Goal: Transaction & Acquisition: Purchase product/service

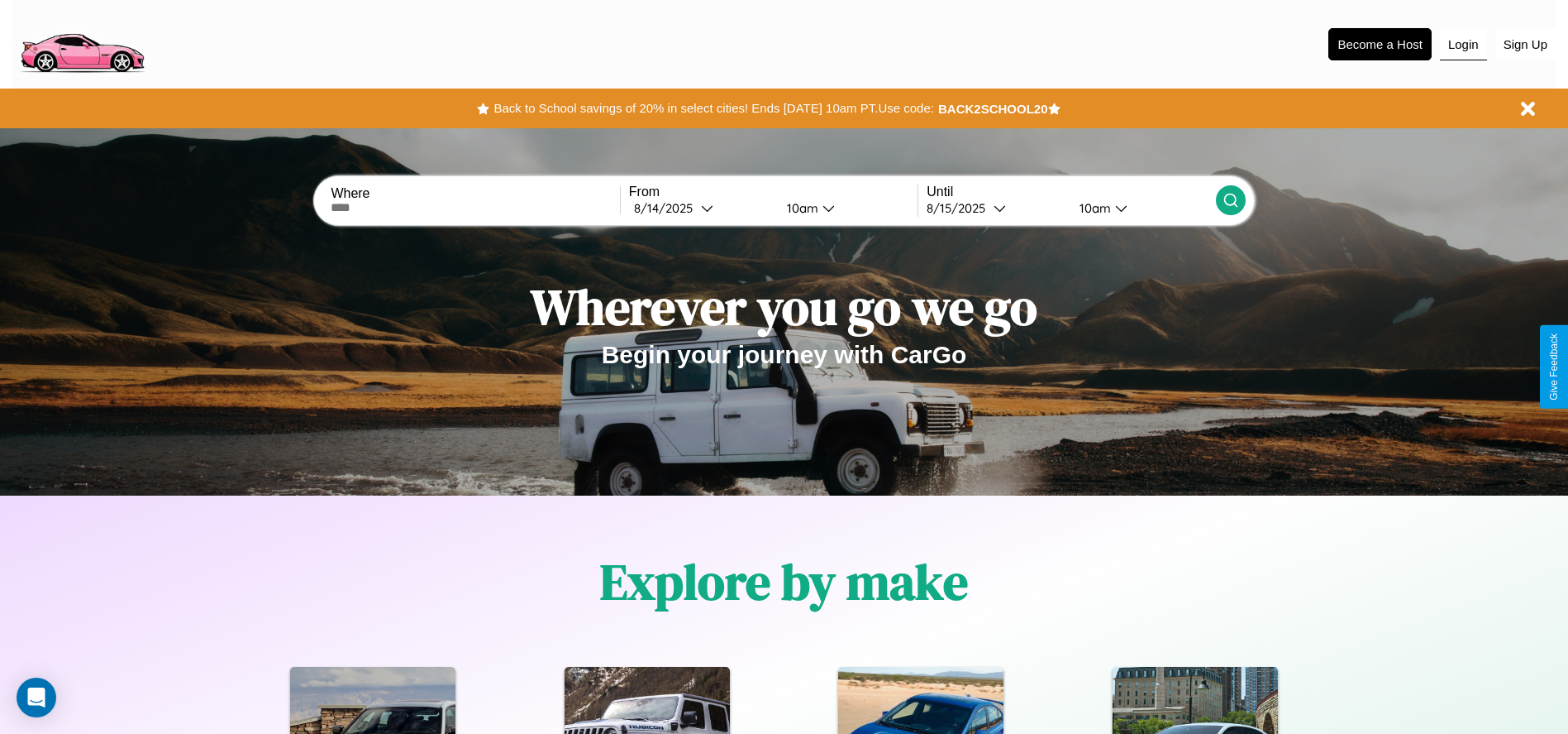
click at [1464, 44] on button "Login" at bounding box center [1464, 45] width 47 height 32
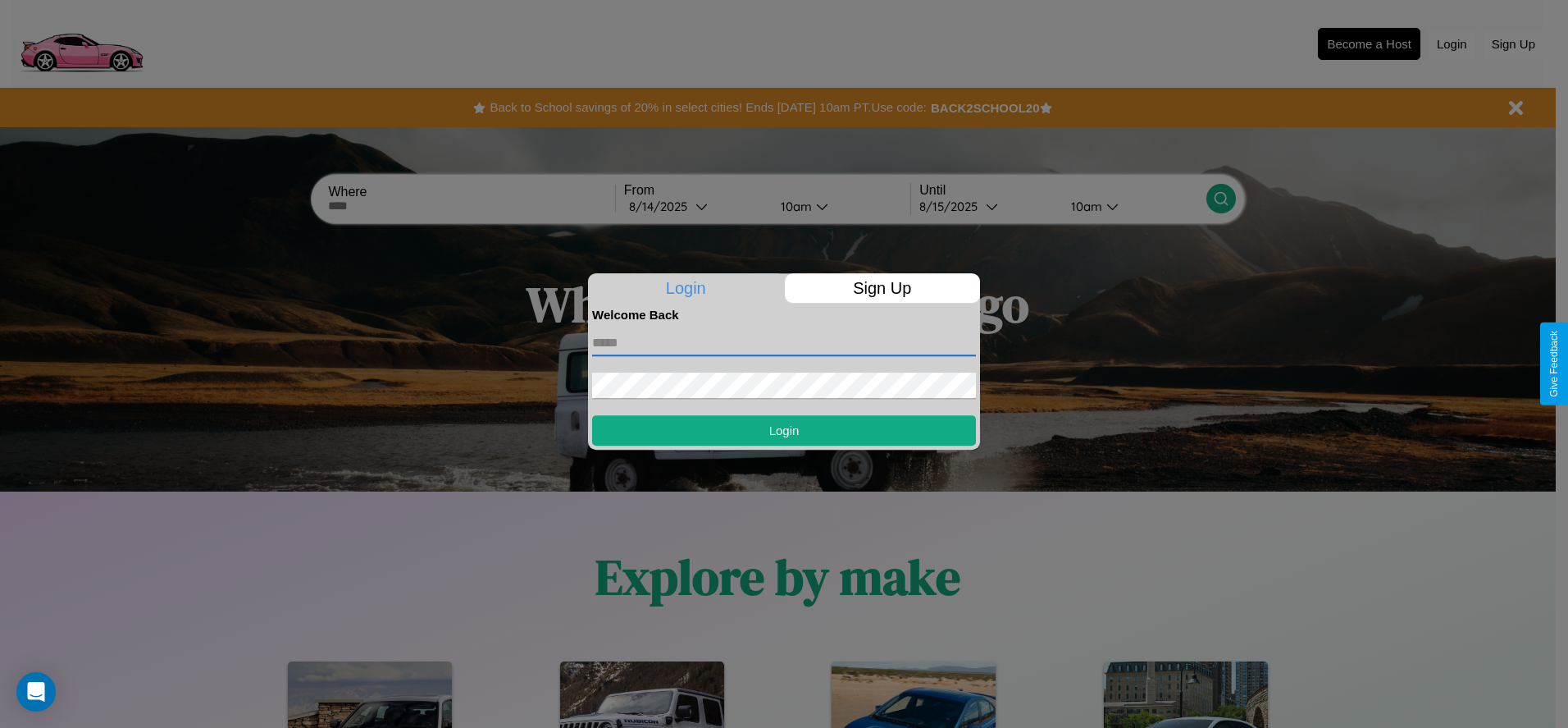
click at [784, 342] on input "text" at bounding box center [784, 343] width 384 height 26
type input "**********"
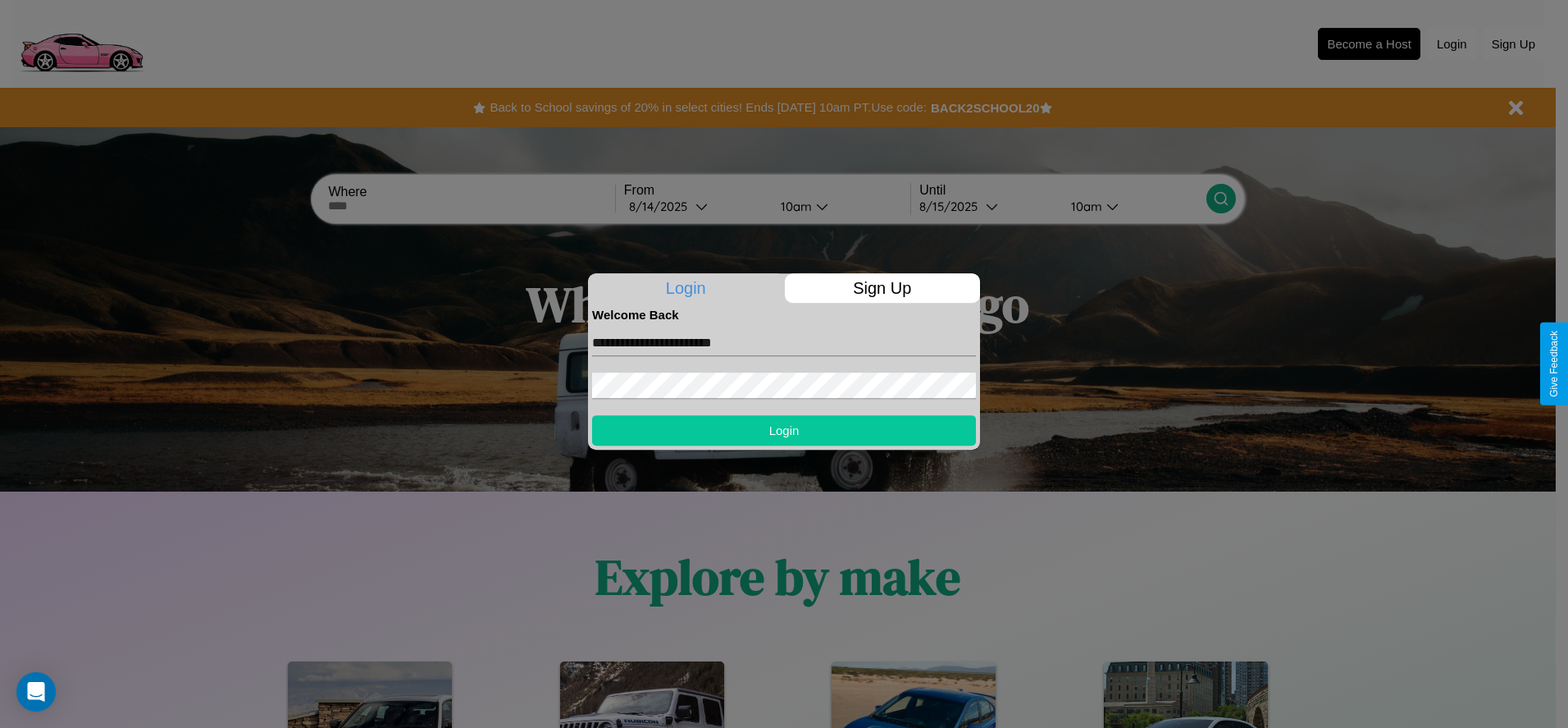
click at [784, 430] on button "Login" at bounding box center [784, 430] width 384 height 30
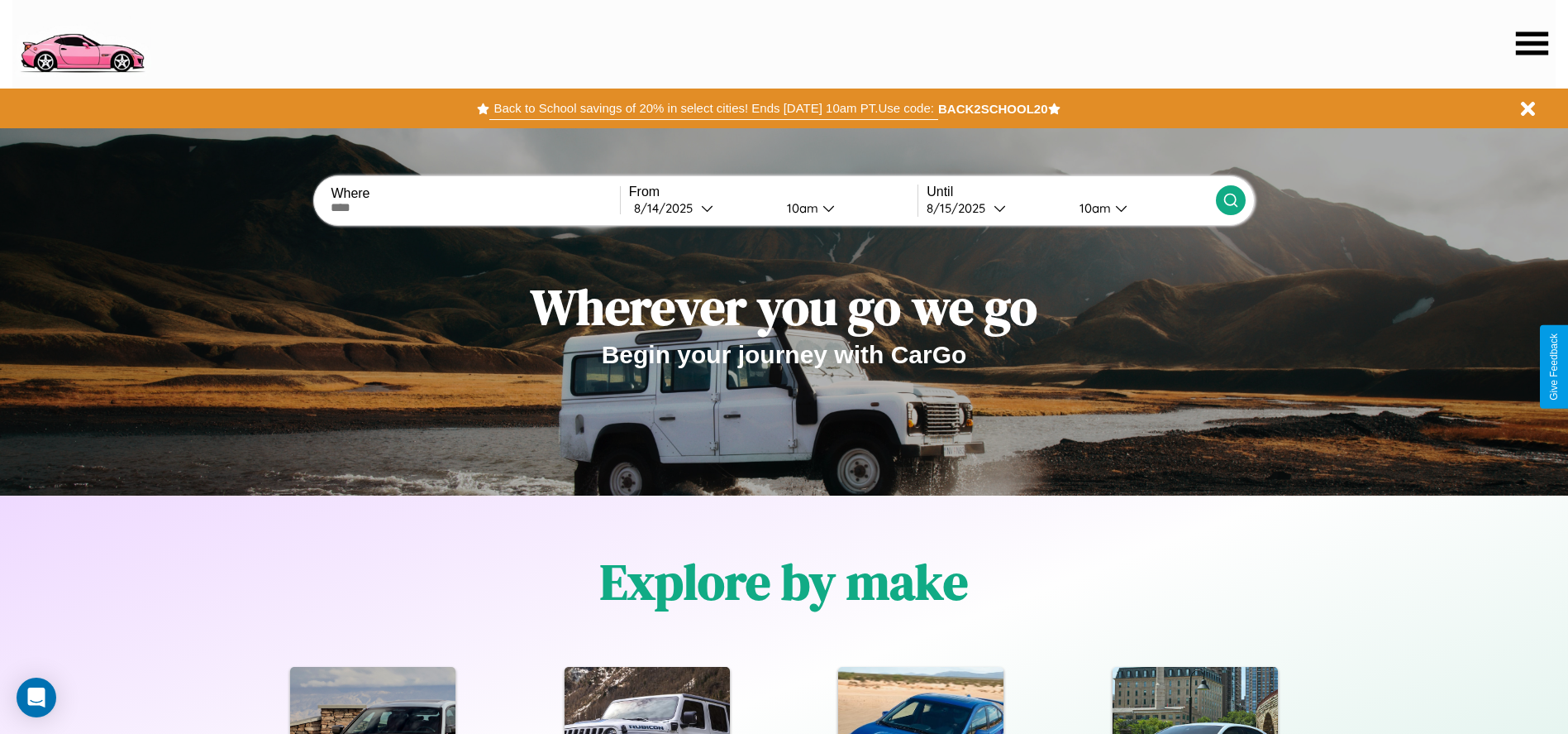
click at [713, 108] on button "Back to School savings of 20% in select cities! Ends [DATE] 10am PT. Use code:" at bounding box center [713, 108] width 448 height 23
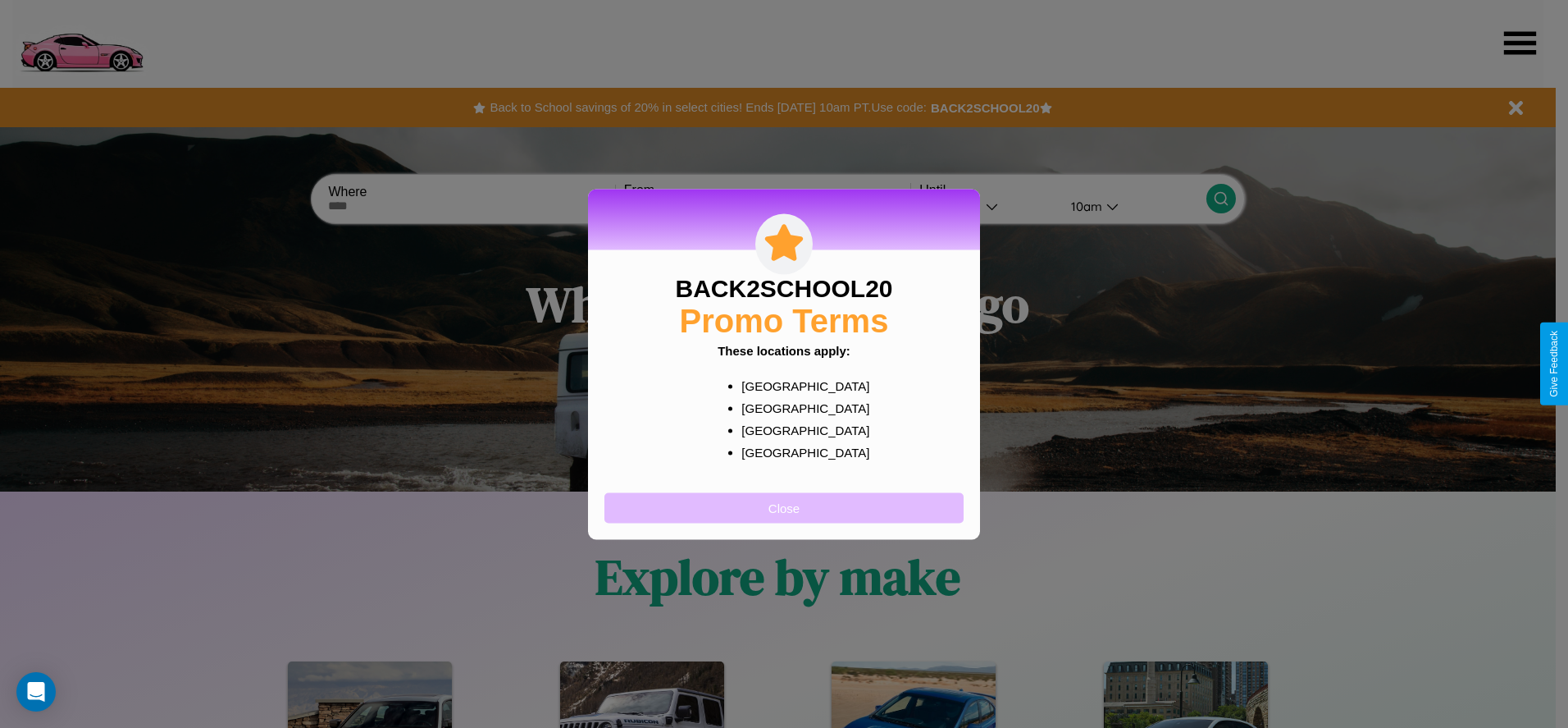
click at [784, 507] on button "Close" at bounding box center [784, 507] width 360 height 30
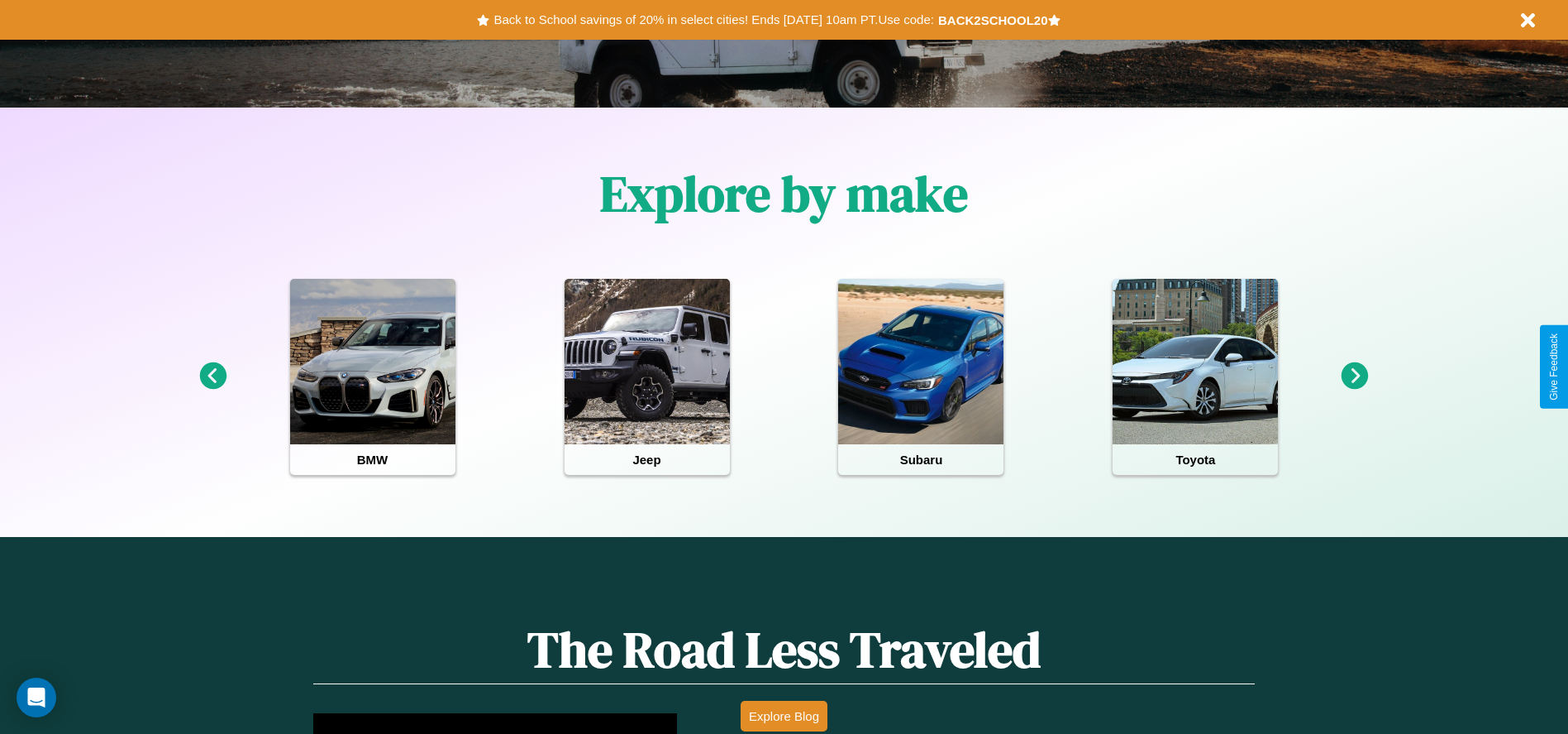
scroll to position [1443, 0]
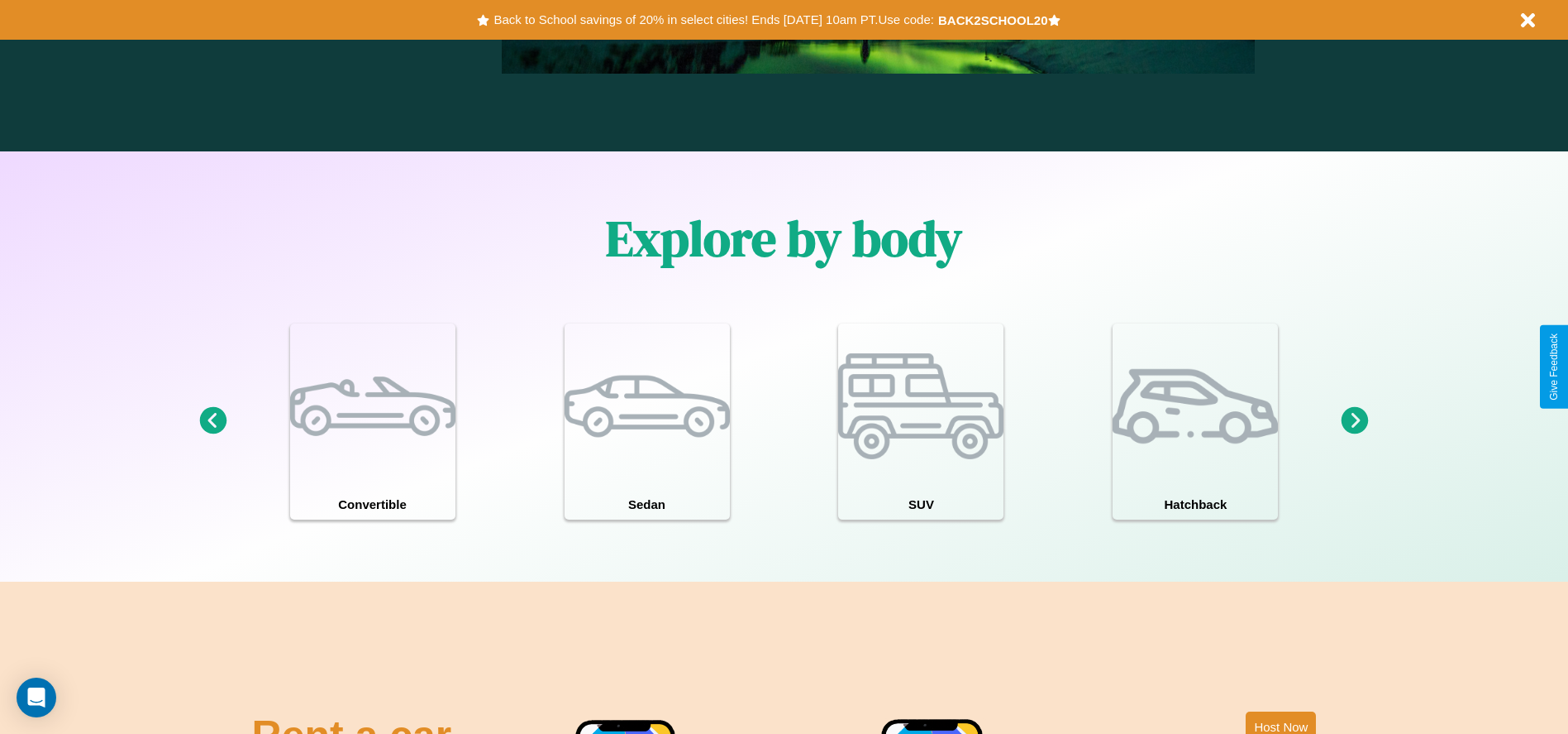
click at [1355, 421] on icon at bounding box center [1355, 421] width 27 height 27
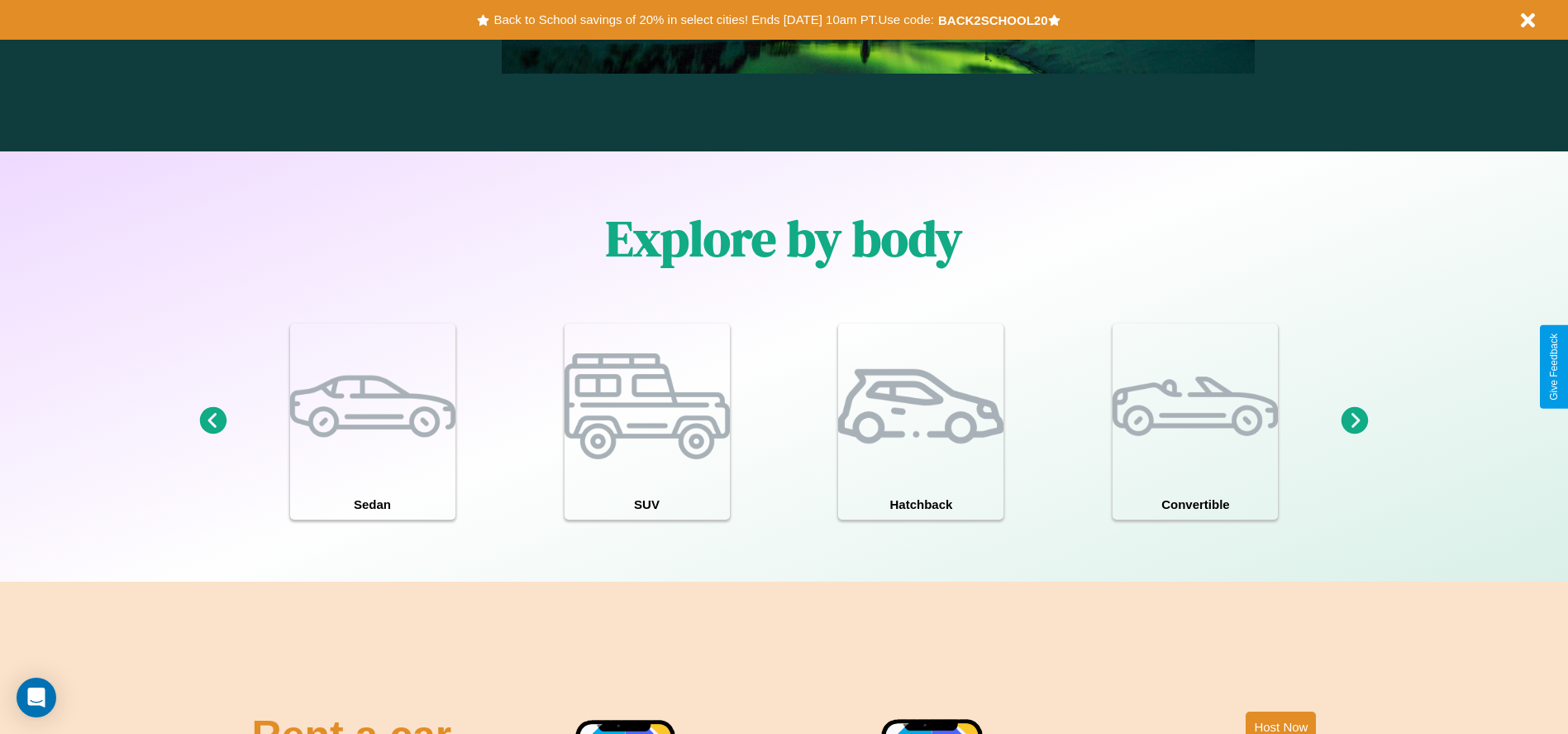
click at [1355, 421] on icon at bounding box center [1355, 421] width 27 height 27
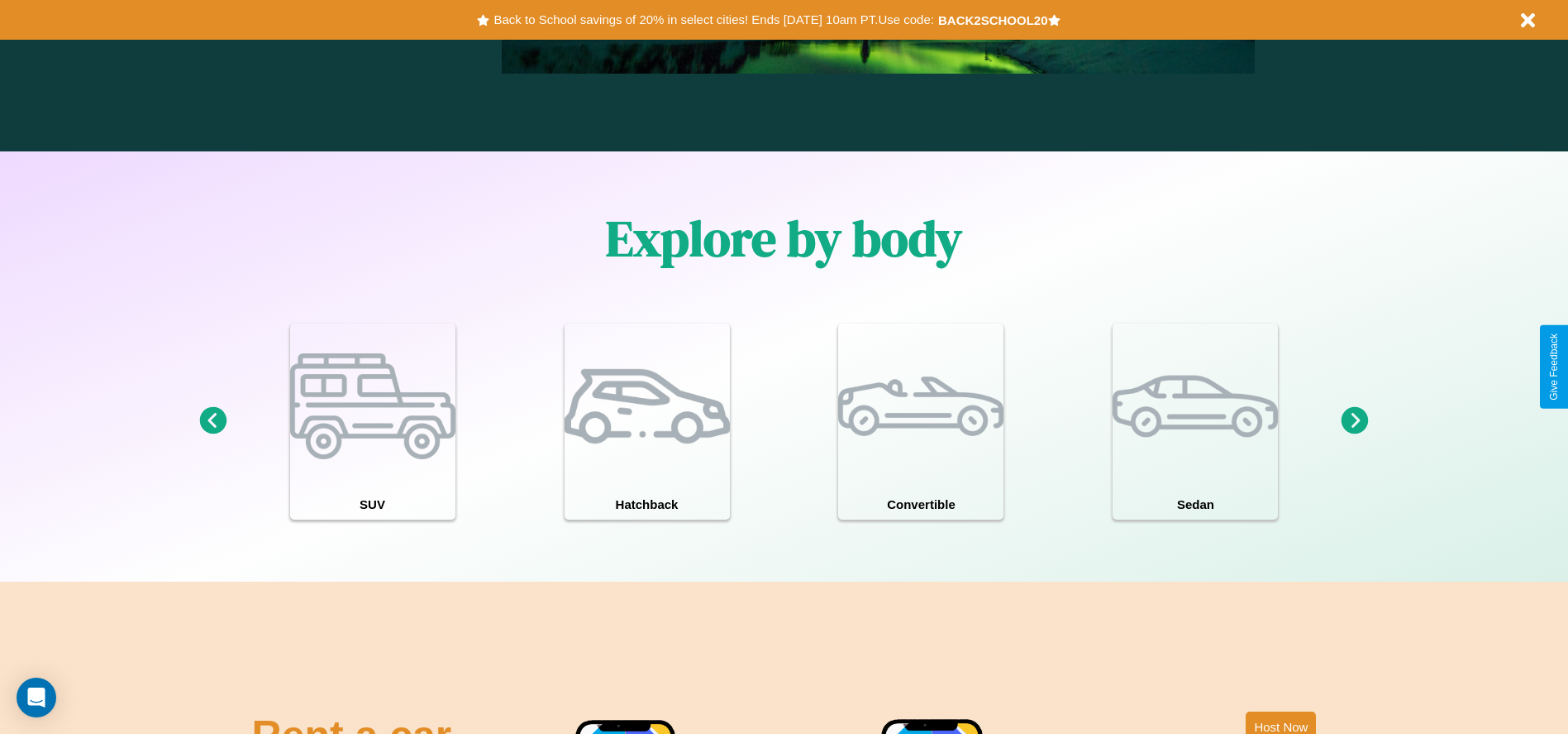
click at [1355, 421] on icon at bounding box center [1355, 421] width 27 height 27
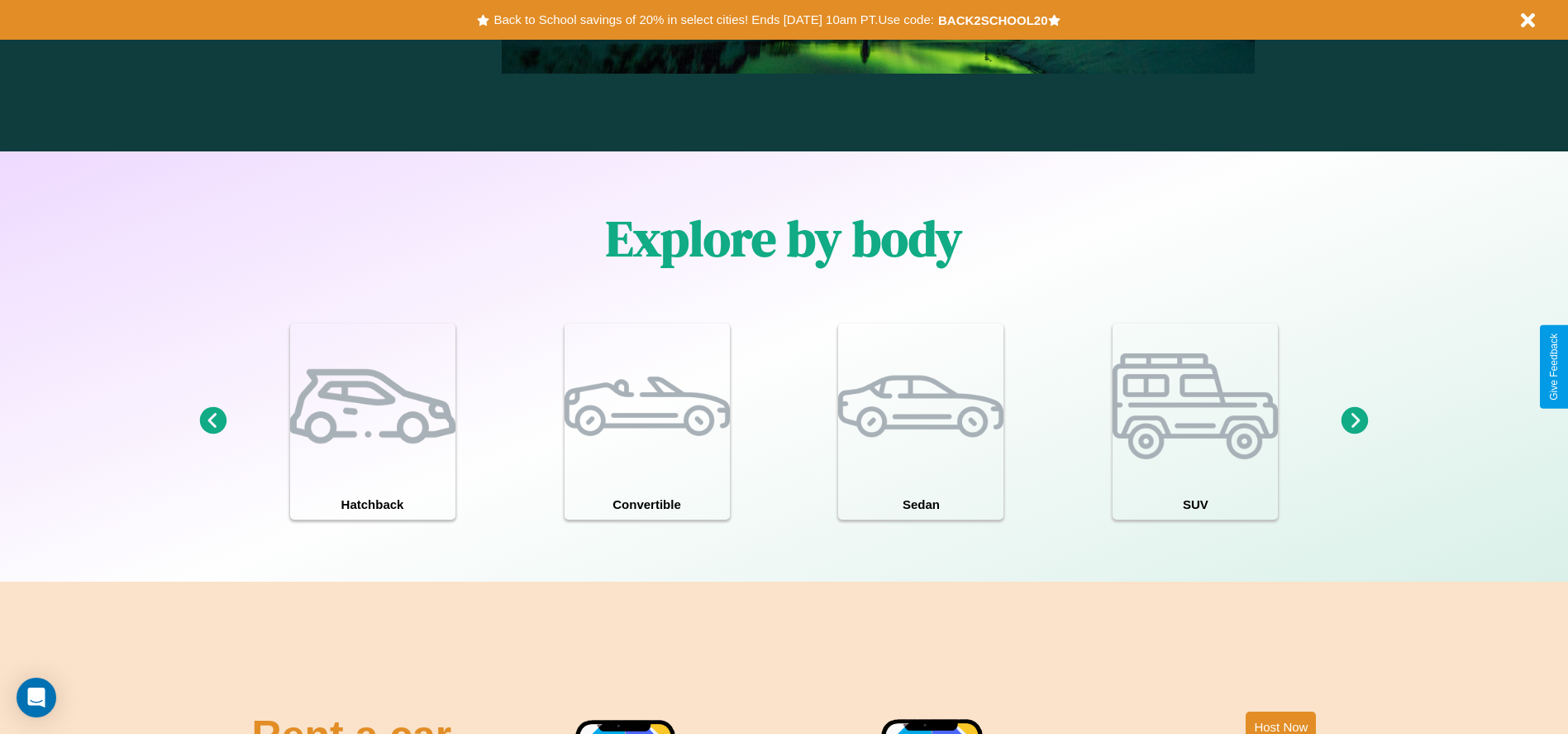
click at [1355, 421] on icon at bounding box center [1355, 421] width 27 height 27
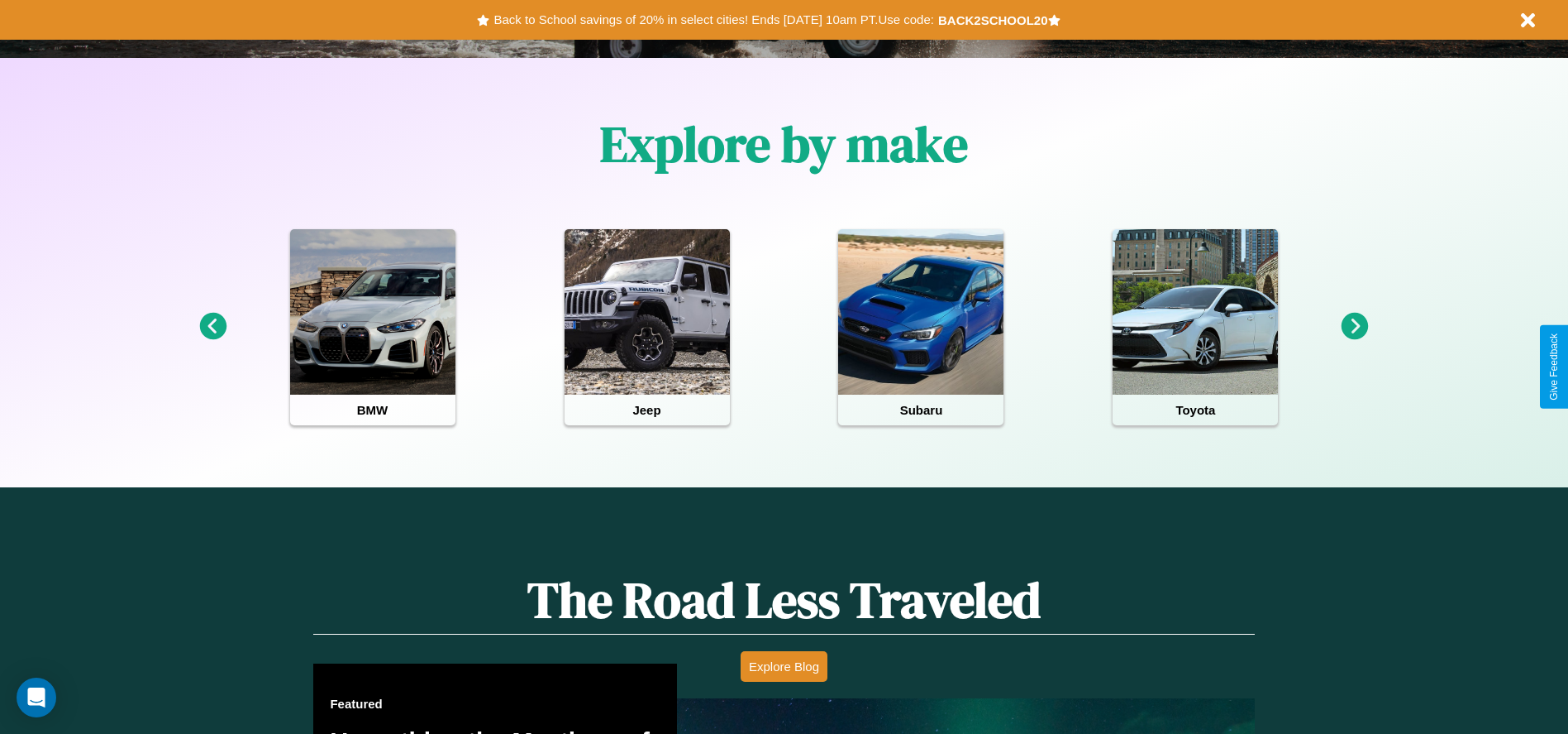
scroll to position [343, 0]
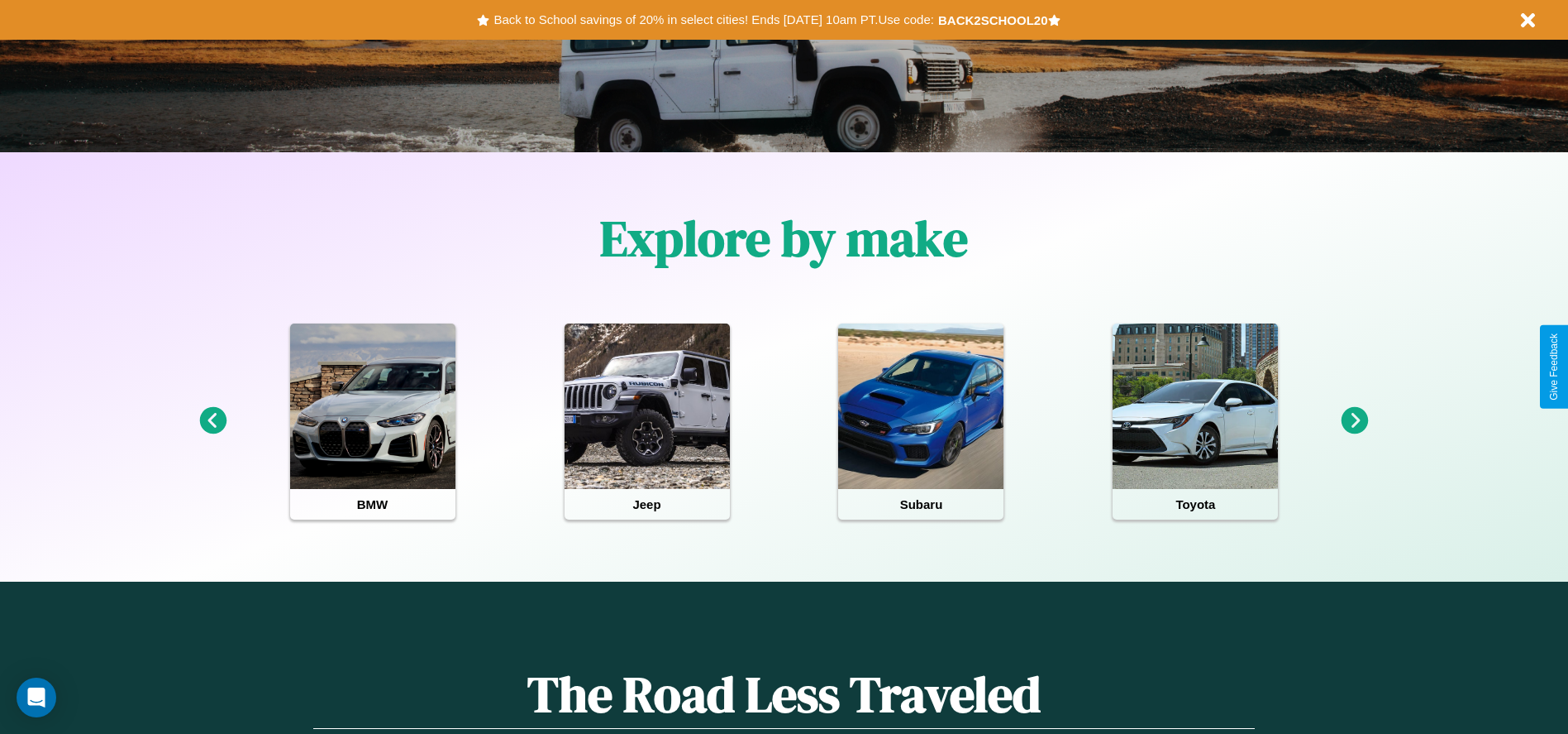
click at [1355, 421] on icon at bounding box center [1355, 421] width 27 height 27
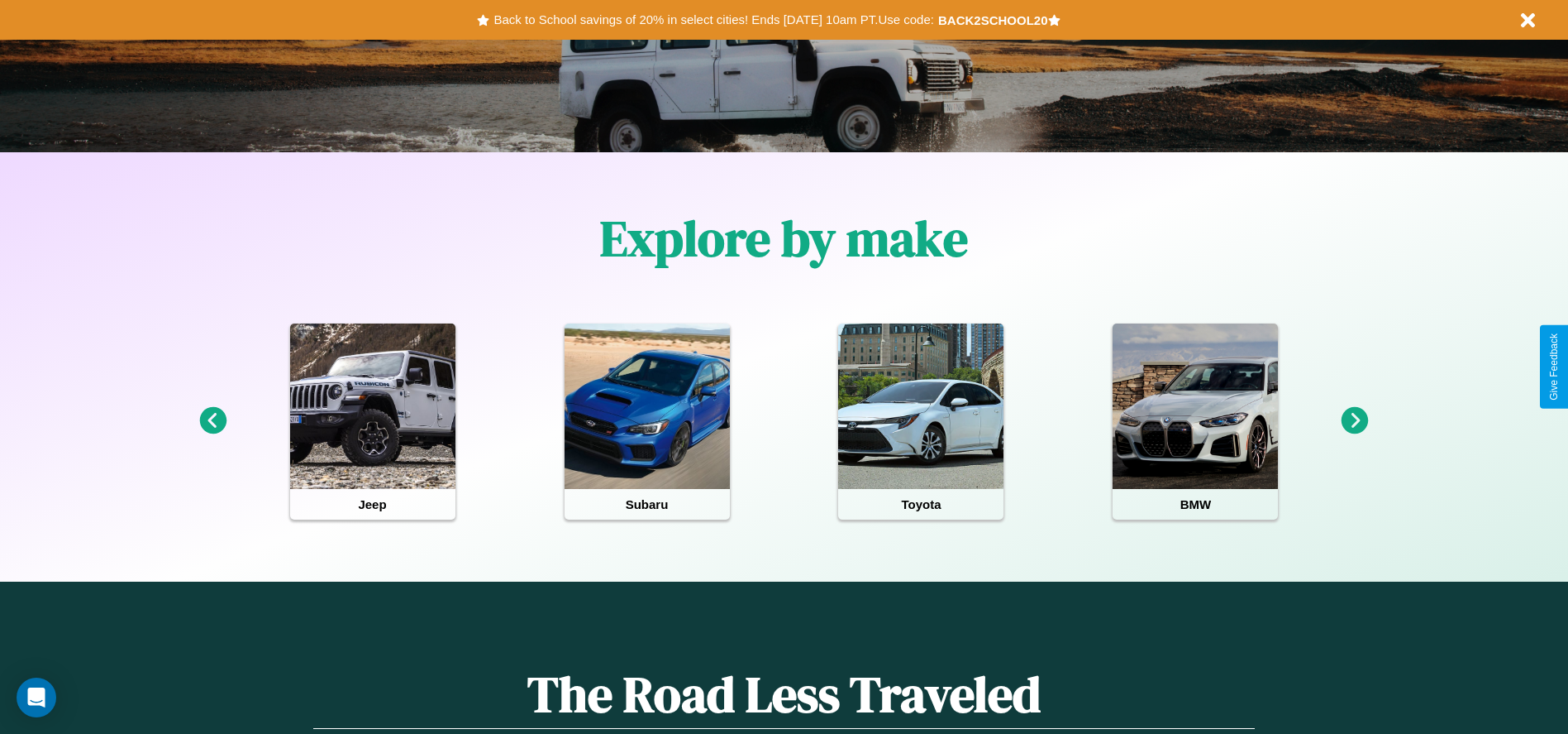
click at [1355, 421] on icon at bounding box center [1355, 421] width 27 height 27
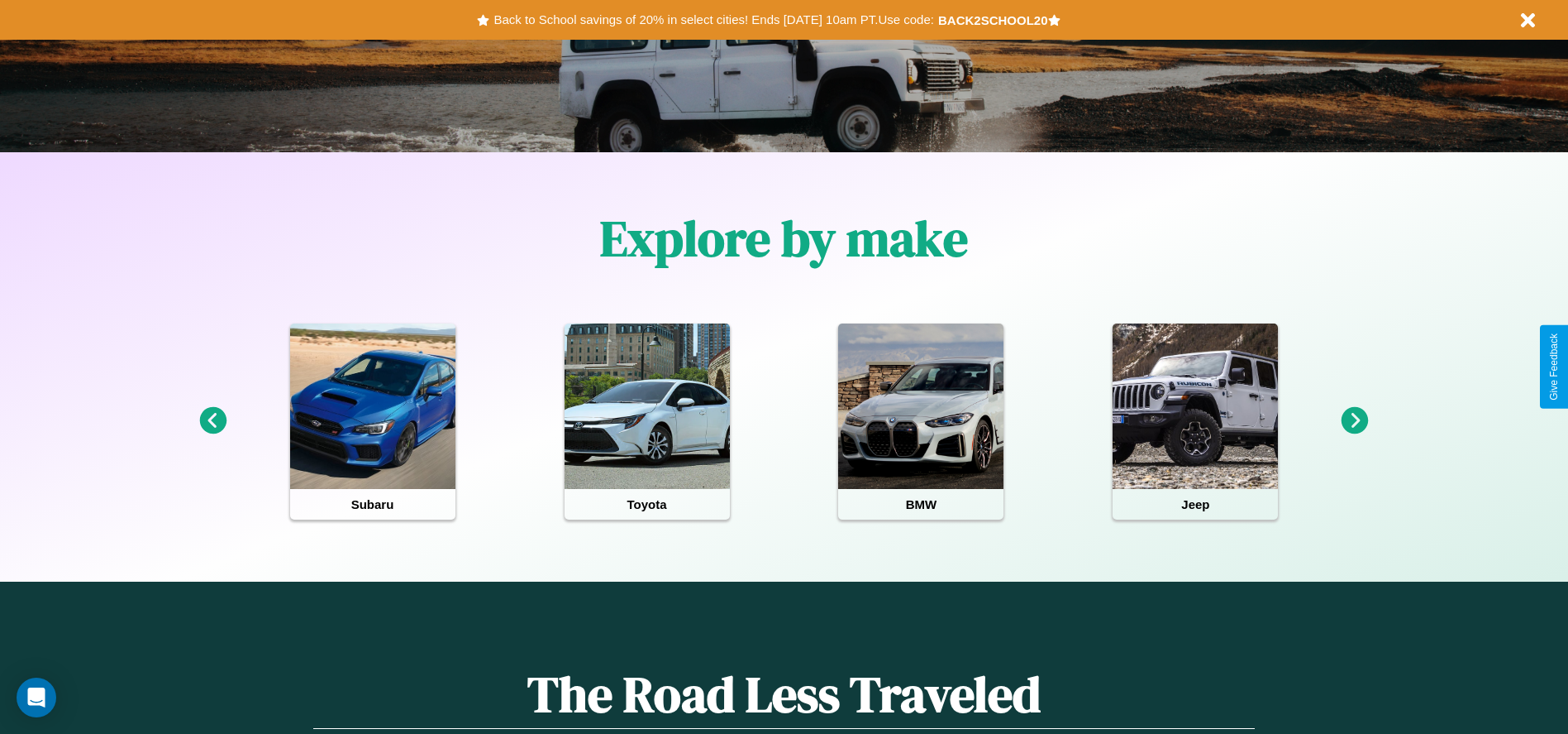
click at [1355, 421] on icon at bounding box center [1355, 421] width 27 height 27
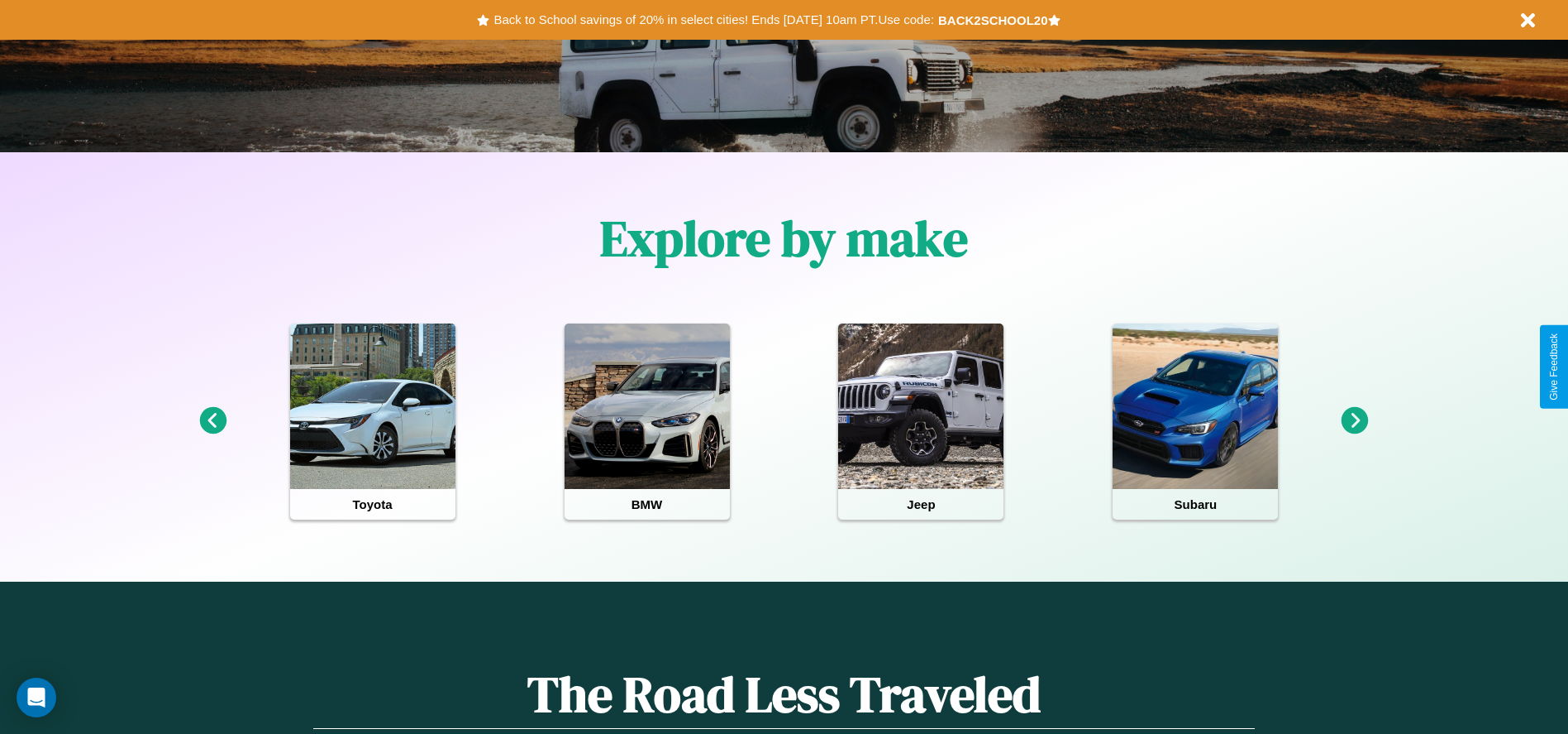
click at [1355, 421] on icon at bounding box center [1355, 421] width 27 height 27
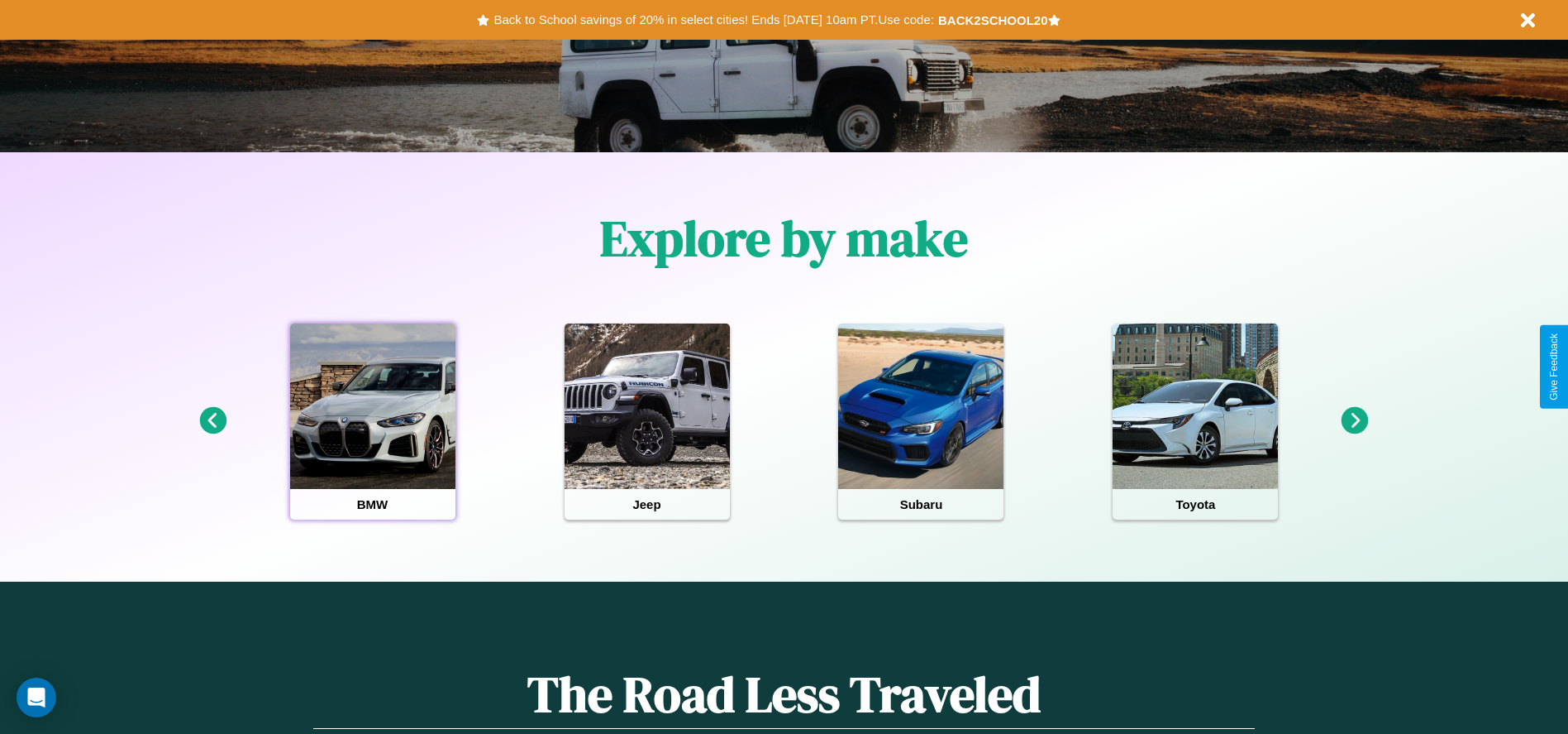
click at [372, 421] on div at bounding box center [373, 406] width 165 height 165
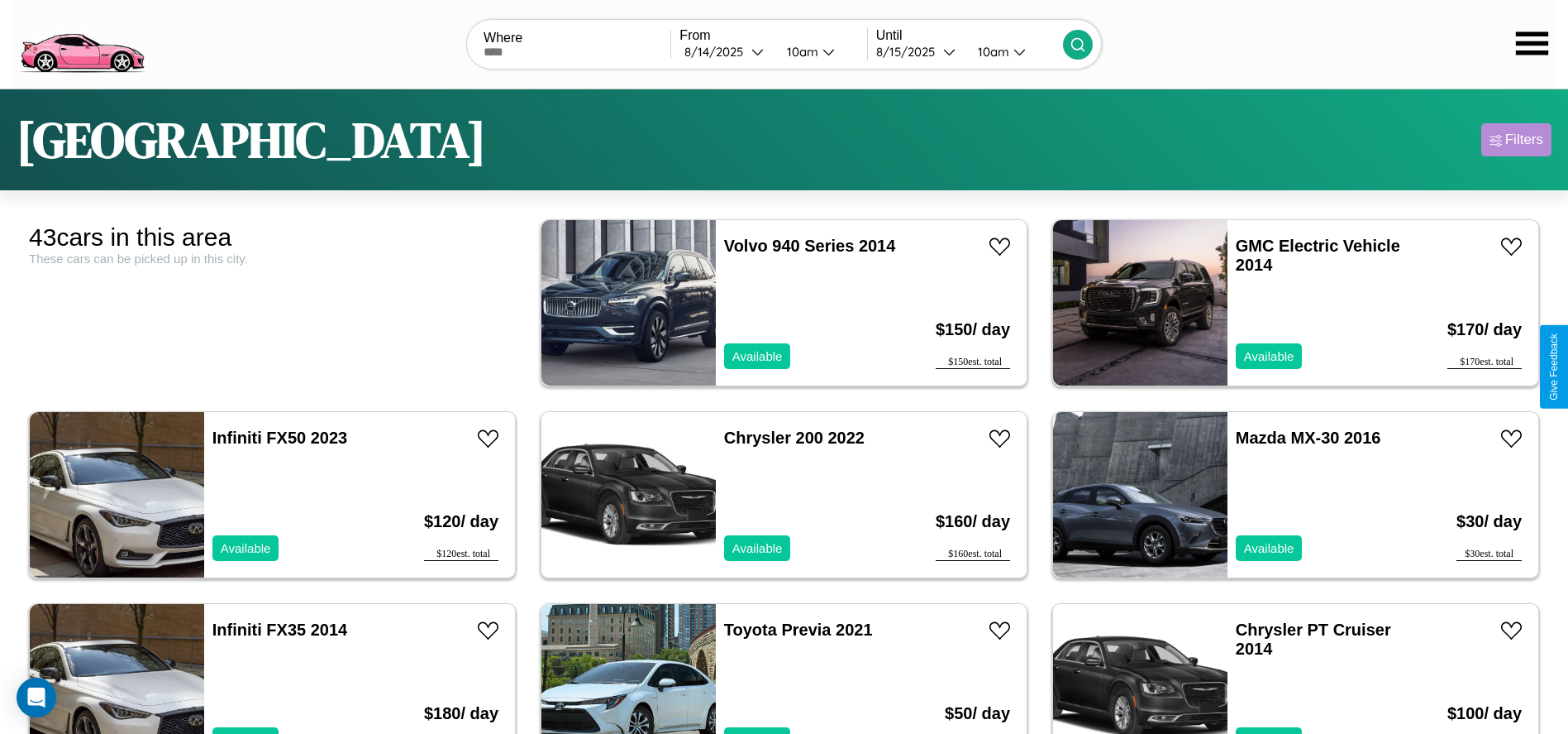
click at [1516, 140] on div "Filters" at bounding box center [1524, 140] width 38 height 17
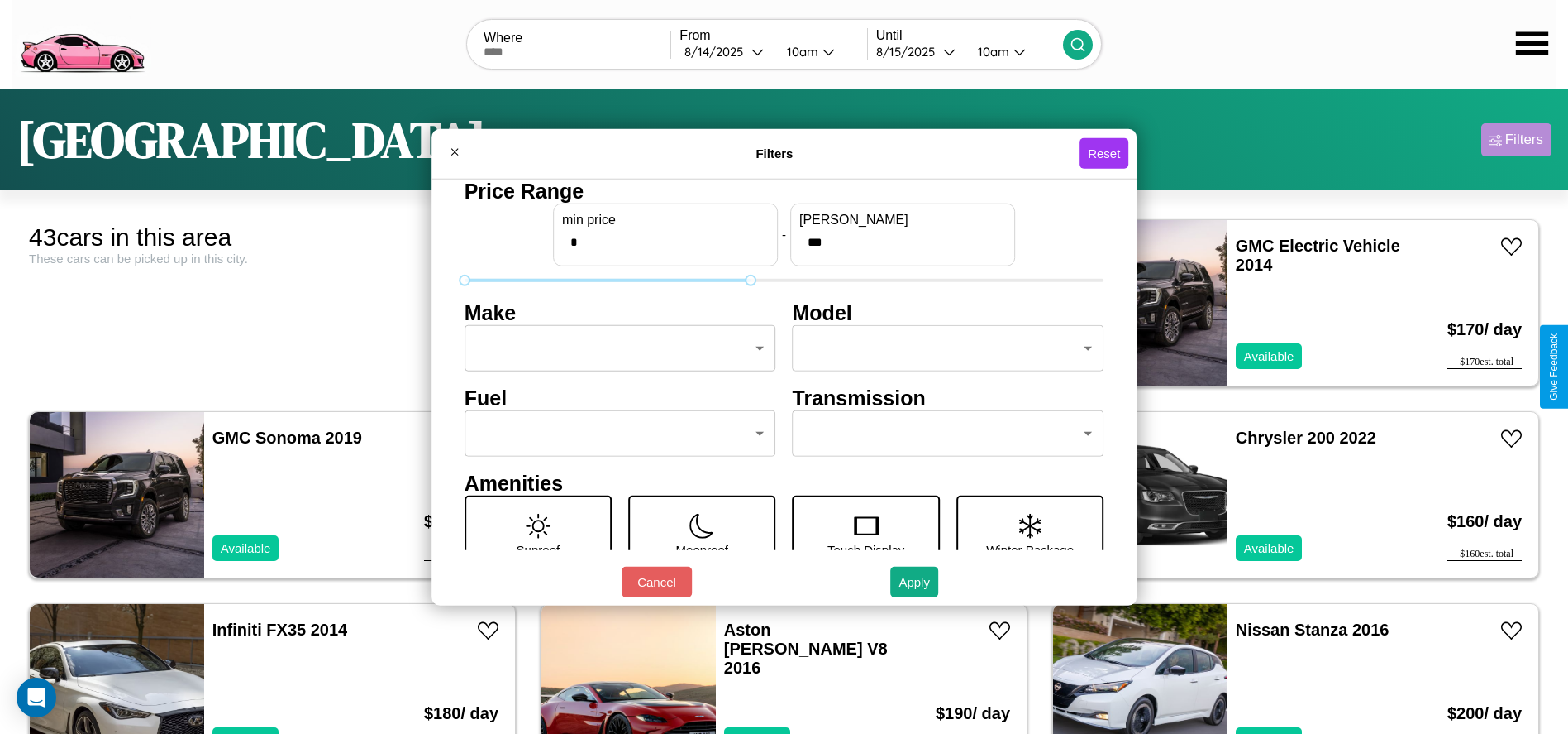
type input "***"
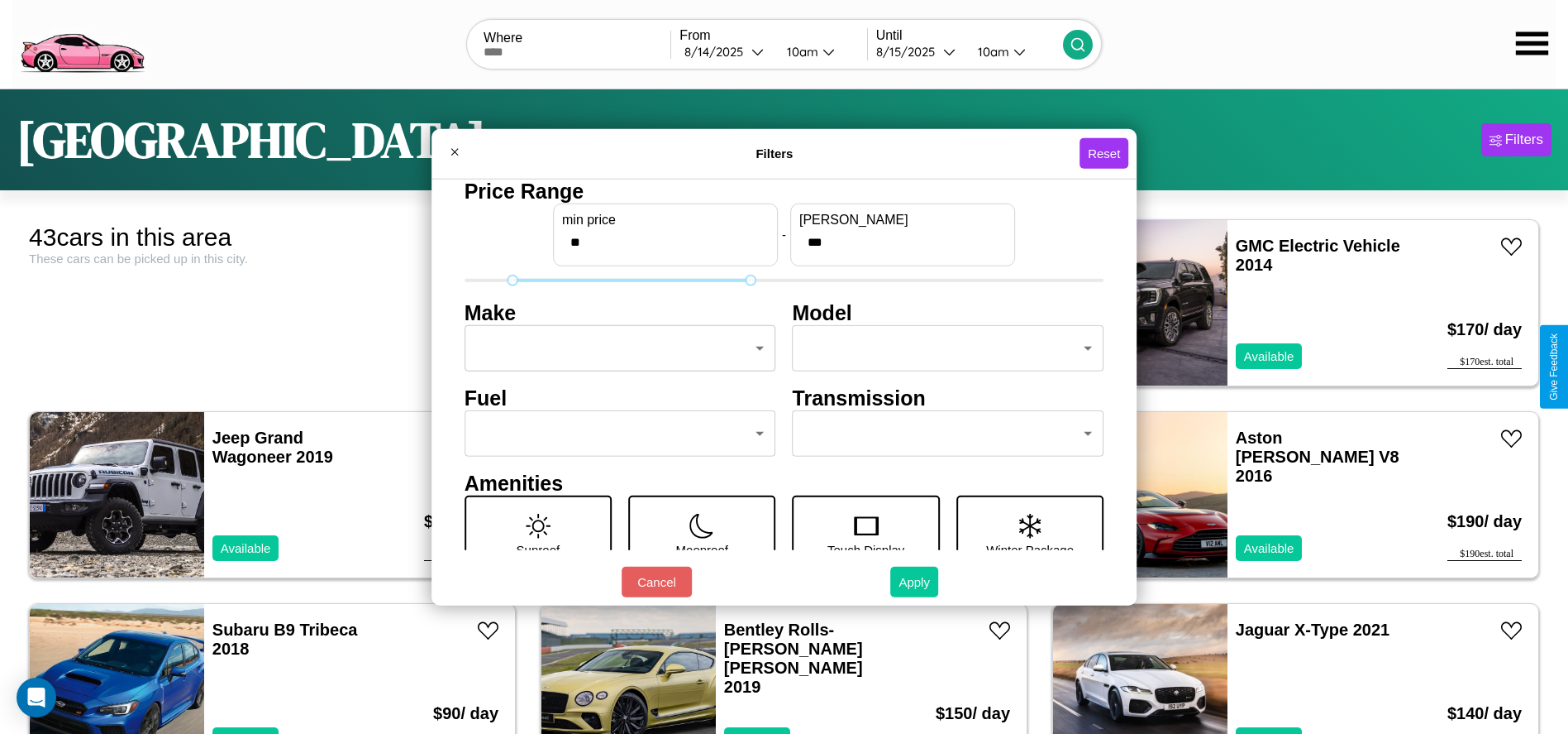
type input "**"
click at [915, 581] on button "Apply" at bounding box center [914, 581] width 48 height 31
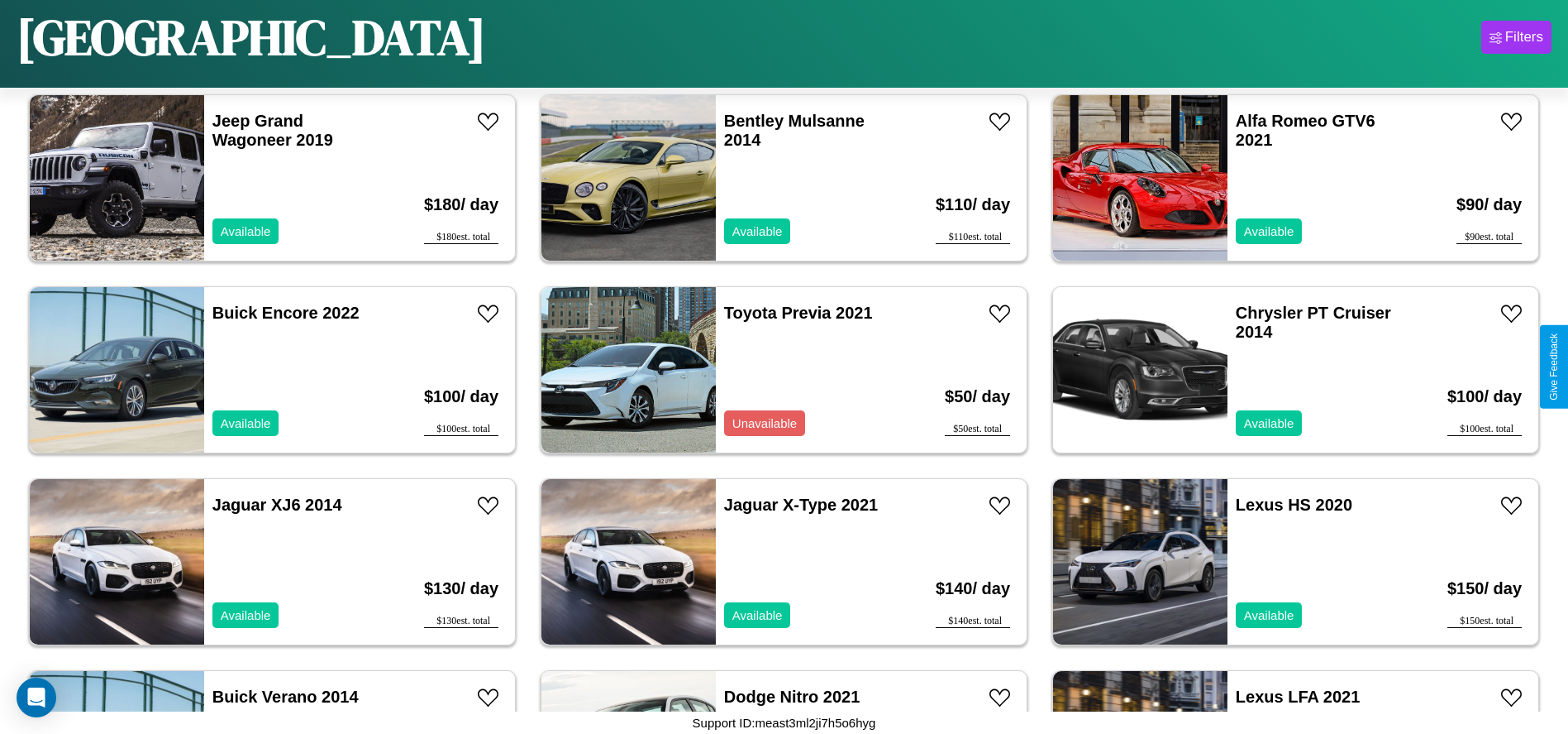
scroll to position [2096, 0]
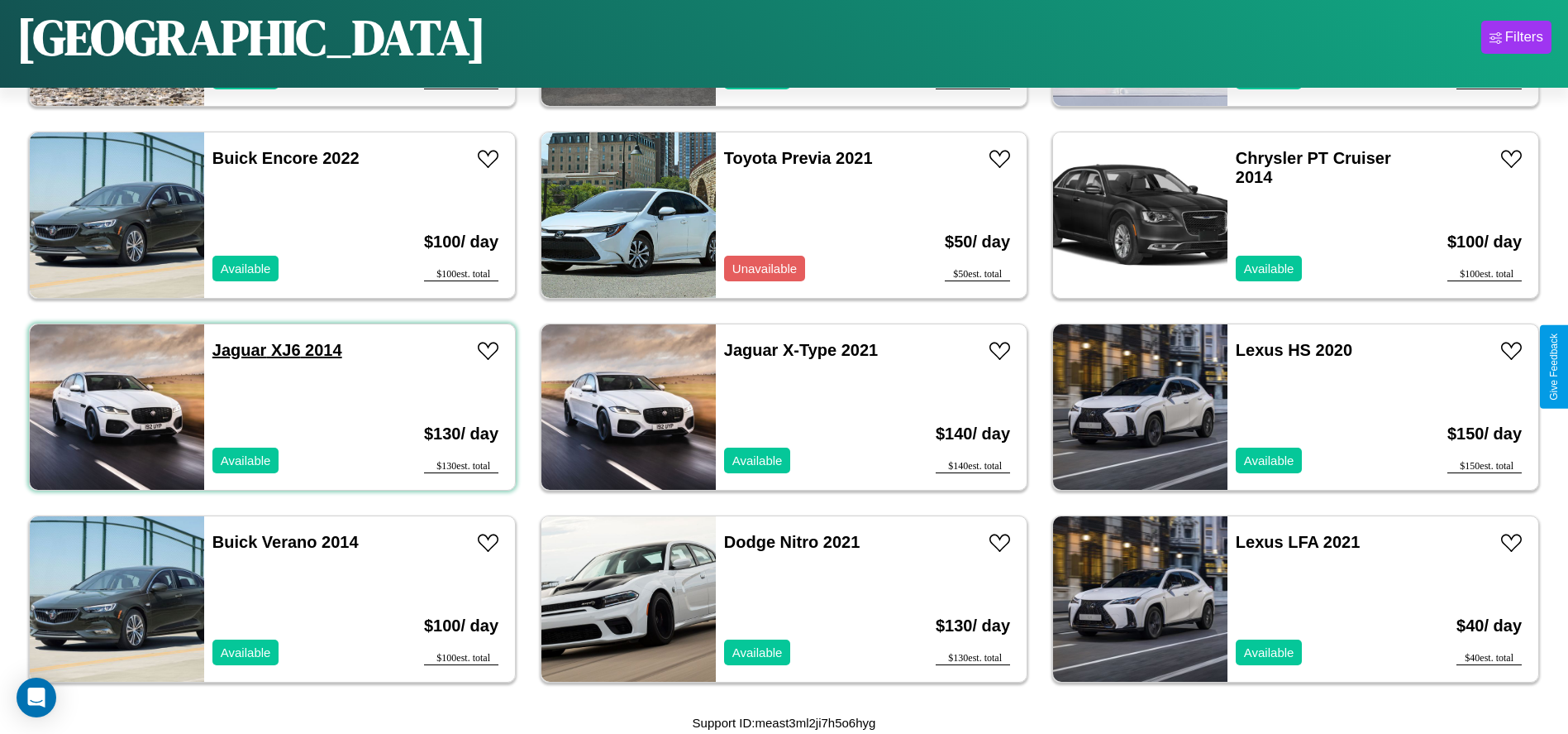
click at [237, 350] on link "Jaguar XJ6 2014" at bounding box center [277, 349] width 130 height 18
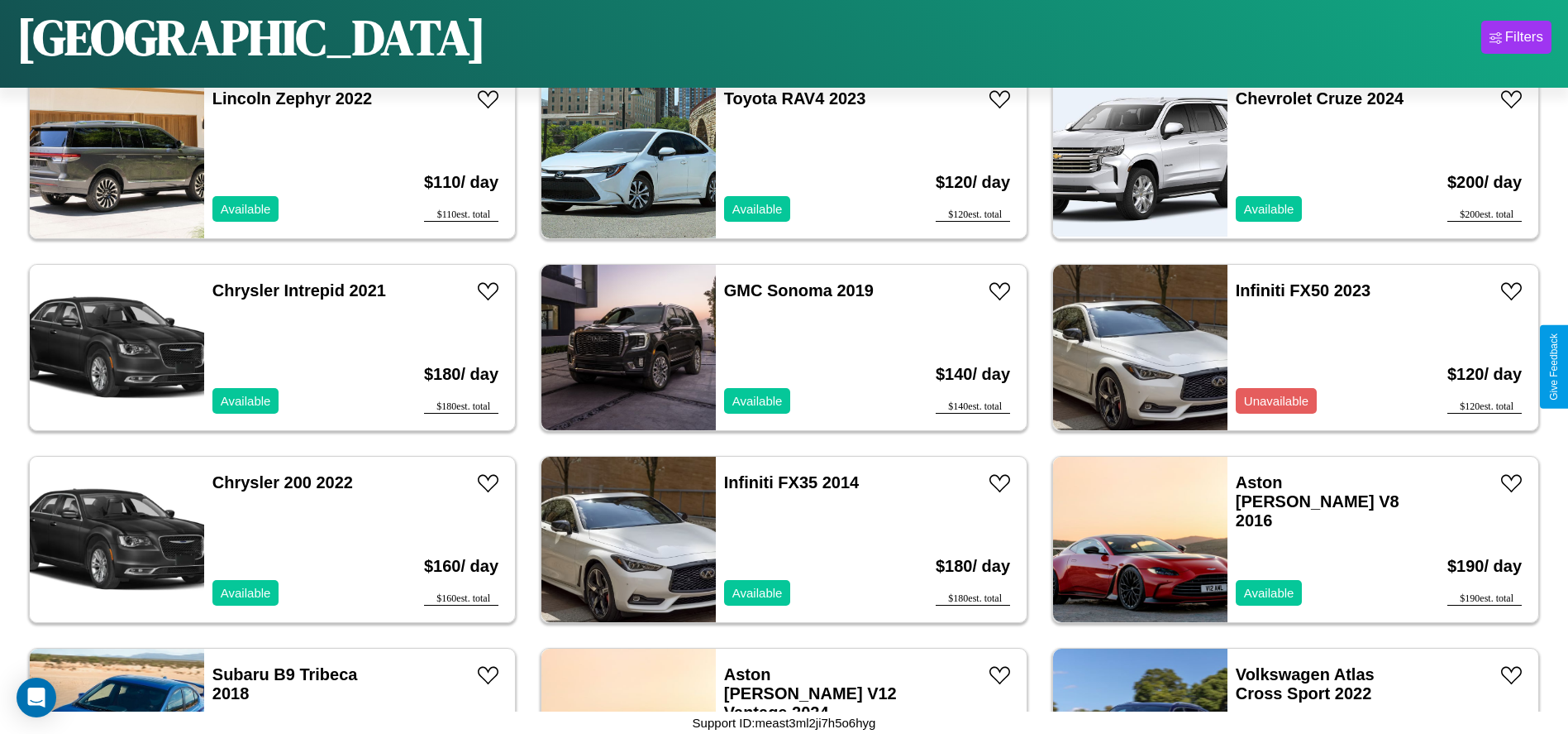
scroll to position [377, 0]
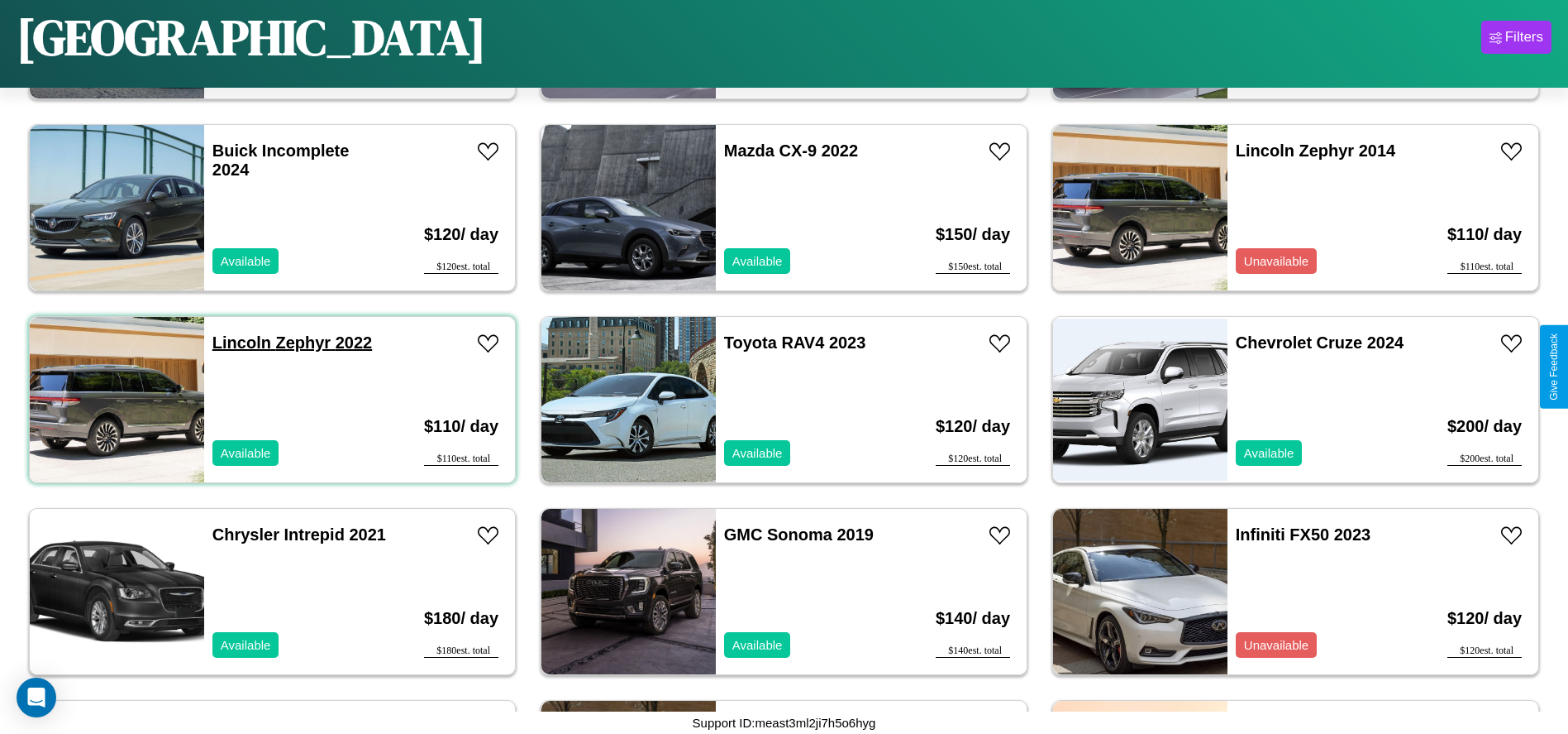
click at [240, 342] on link "Lincoln Zephyr 2022" at bounding box center [292, 342] width 160 height 18
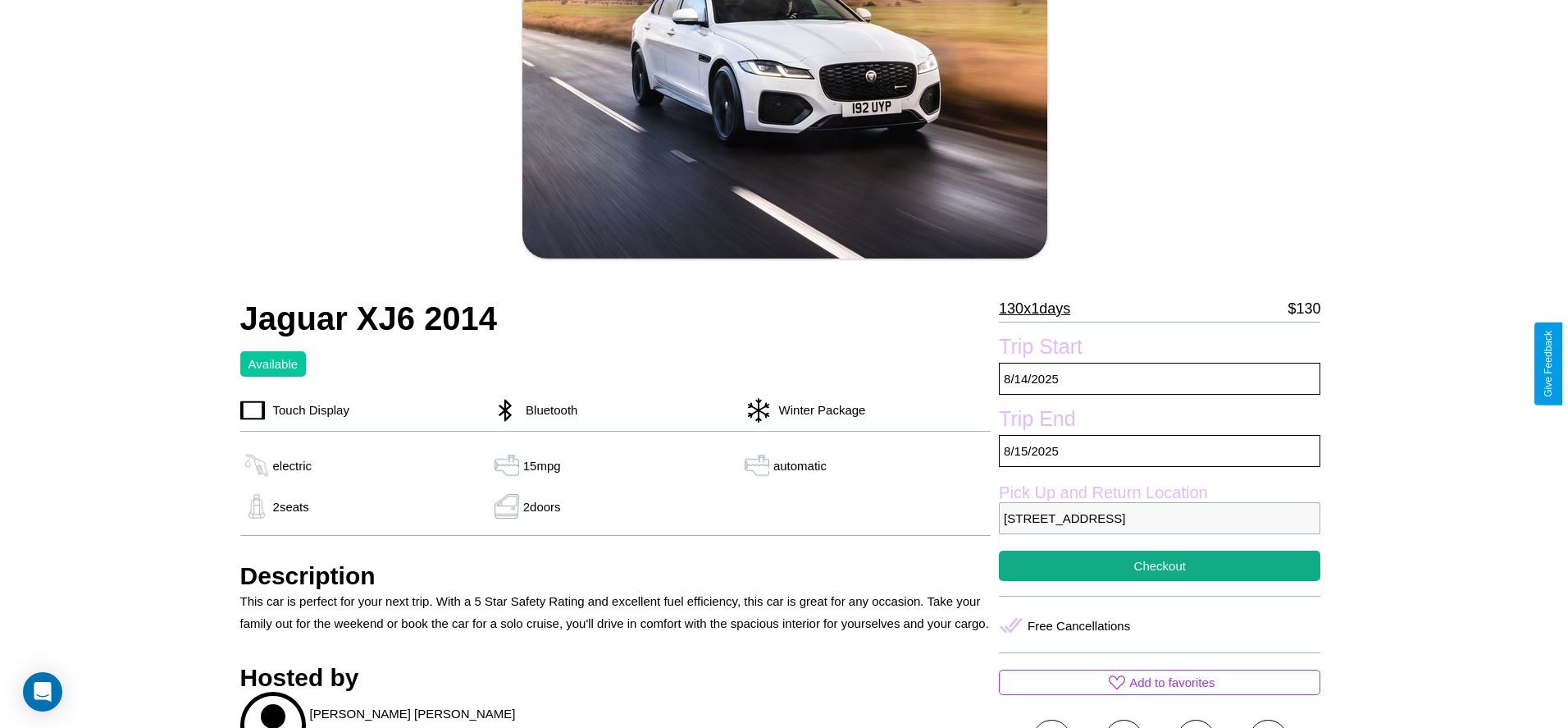
scroll to position [238, 0]
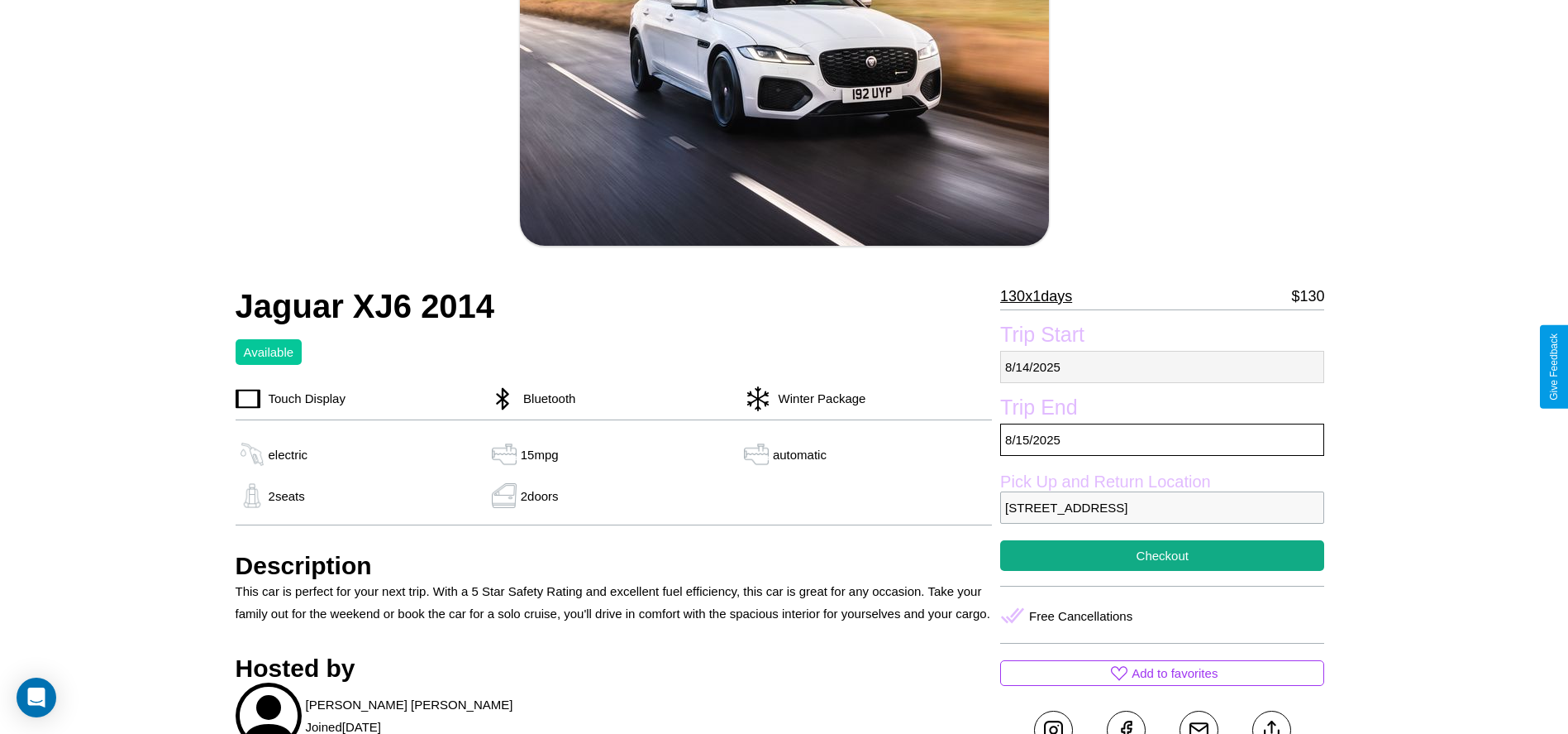
click at [1163, 366] on p "8 / 14 / 2025" at bounding box center [1162, 366] width 324 height 32
select select "*"
select select "****"
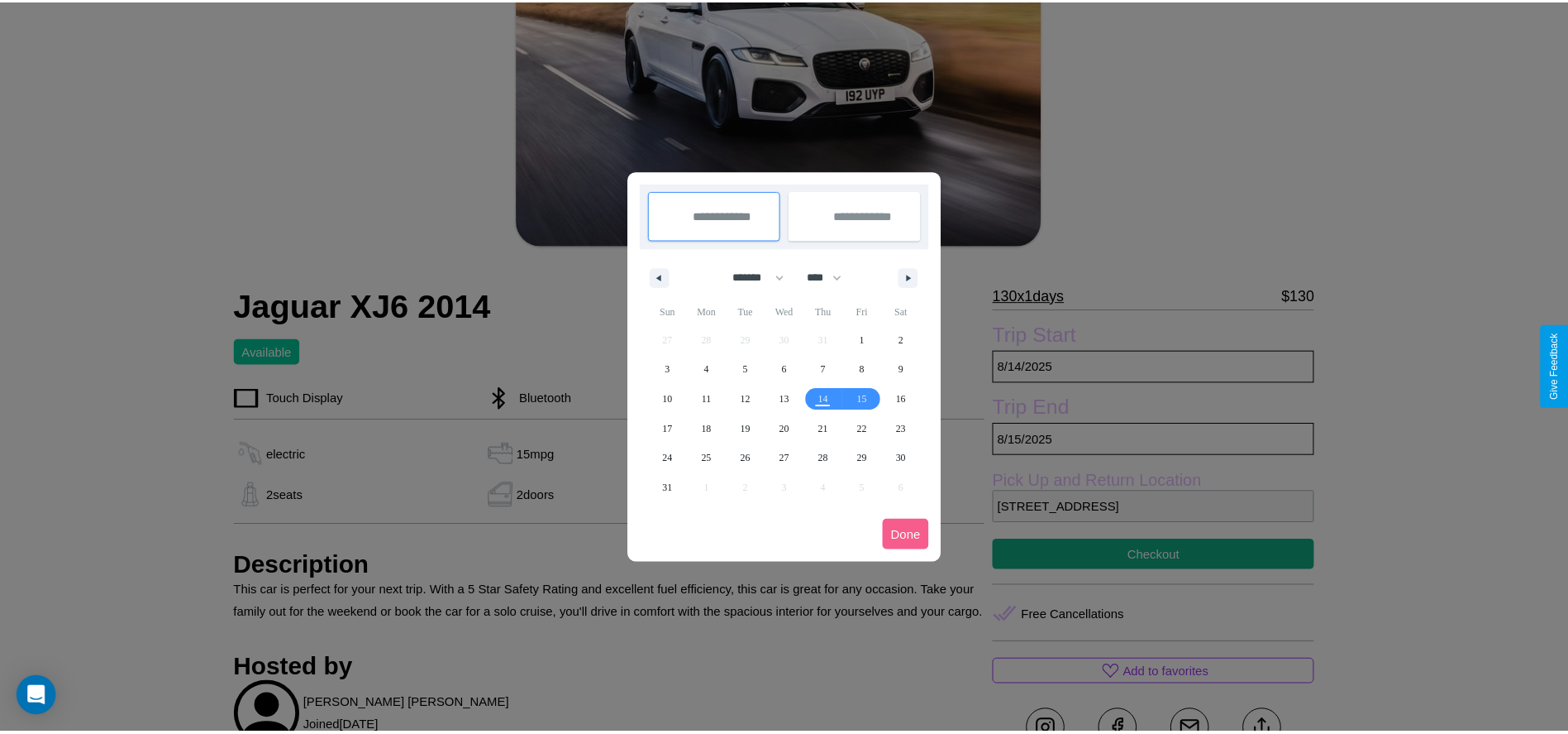
scroll to position [0, 0]
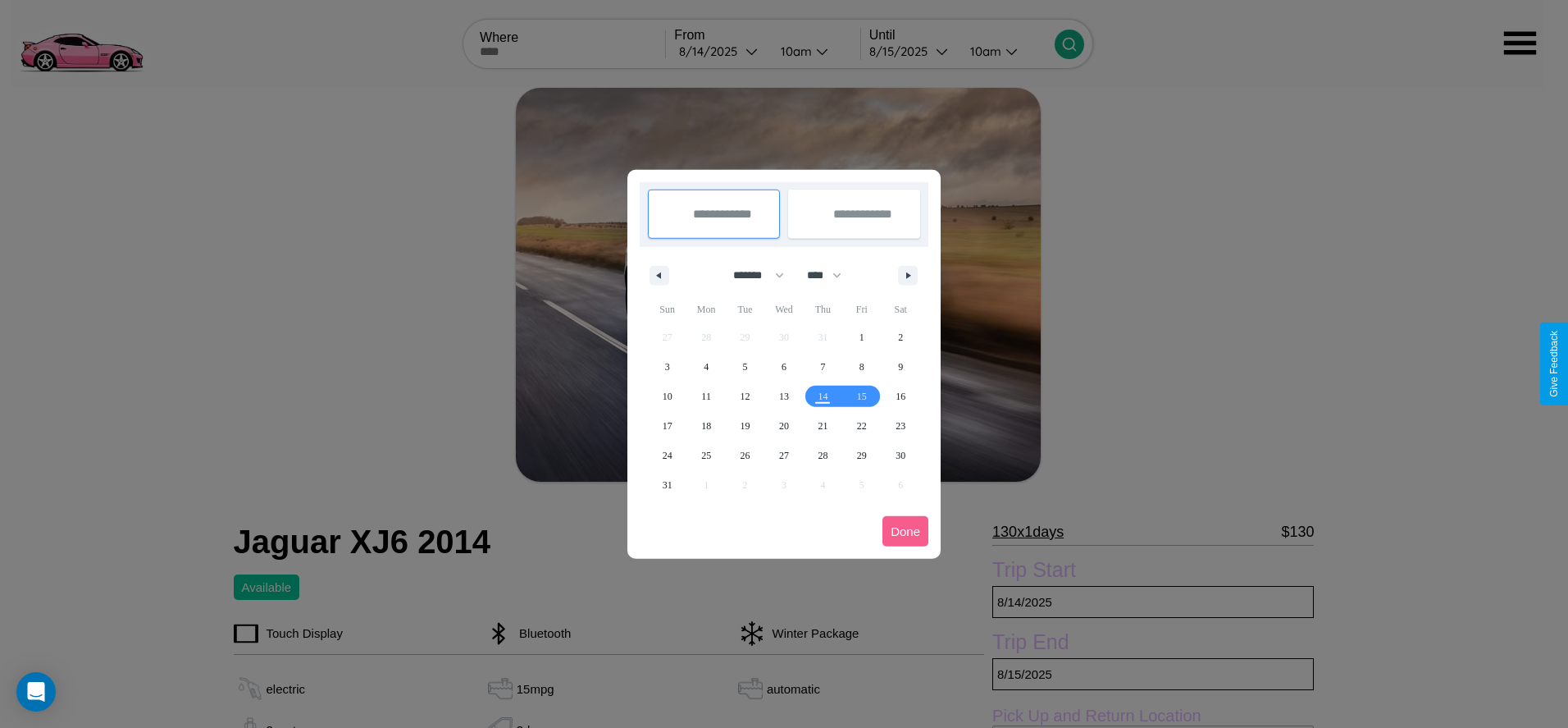
click at [720, 51] on div at bounding box center [784, 364] width 1568 height 728
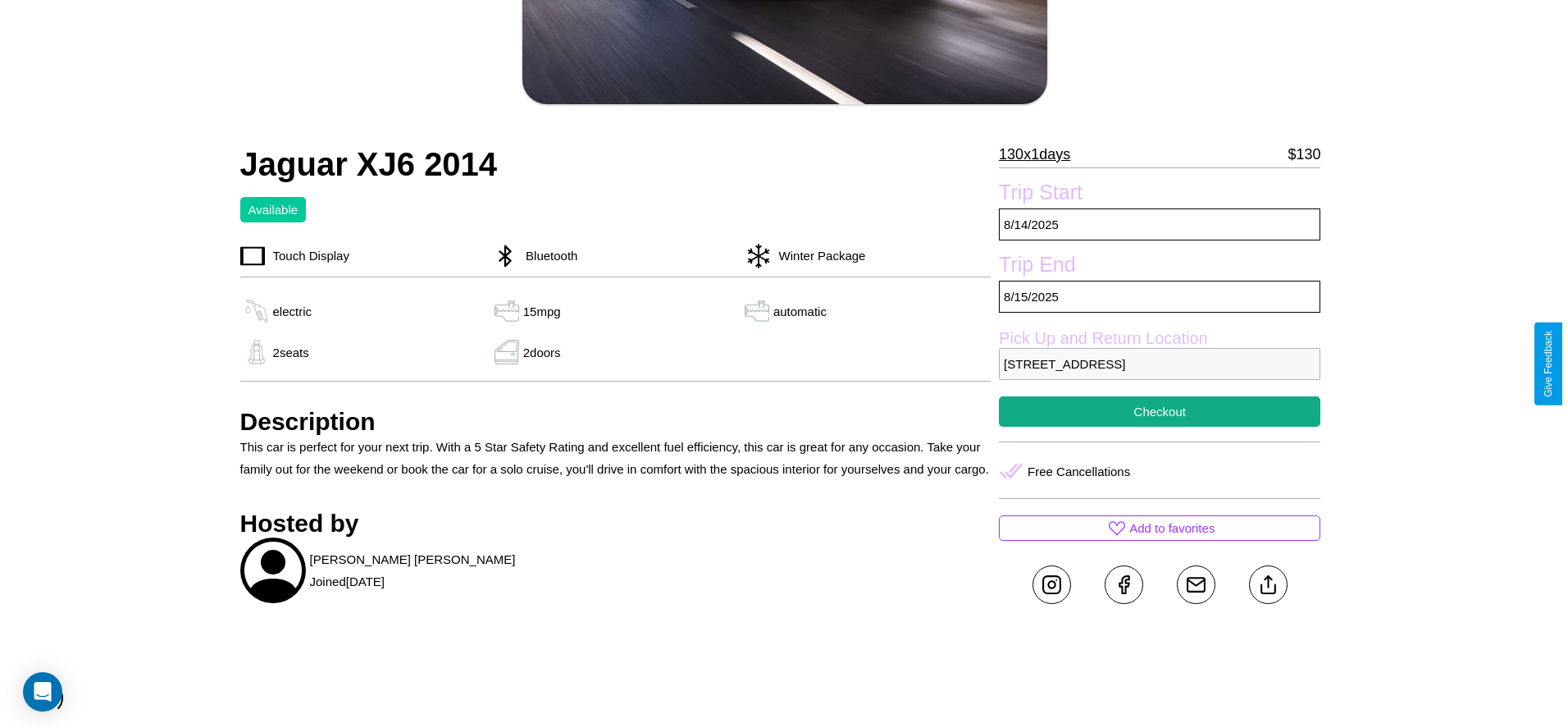
scroll to position [414, 0]
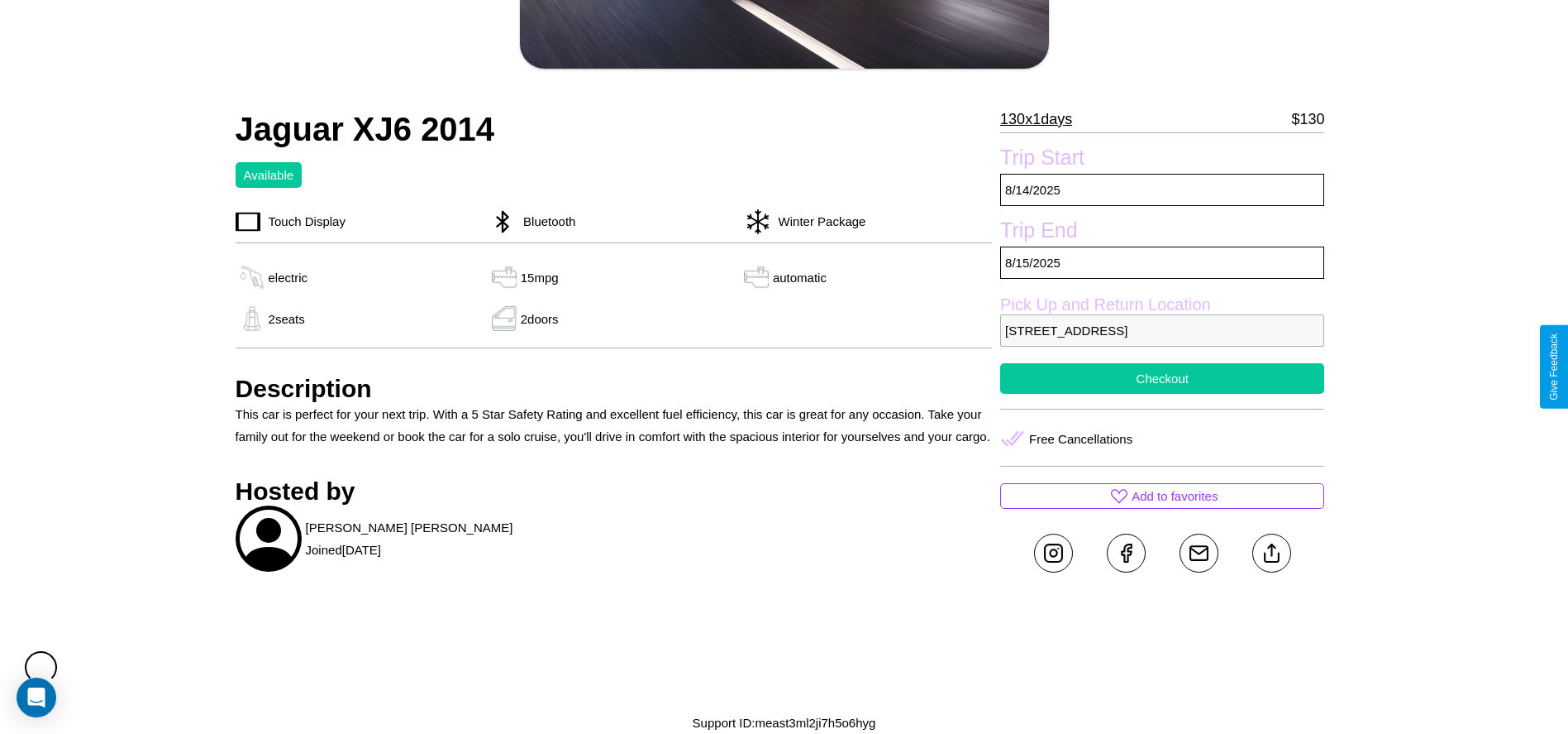
click at [1163, 378] on button "Checkout" at bounding box center [1162, 378] width 324 height 31
